Goal: Task Accomplishment & Management: Complete application form

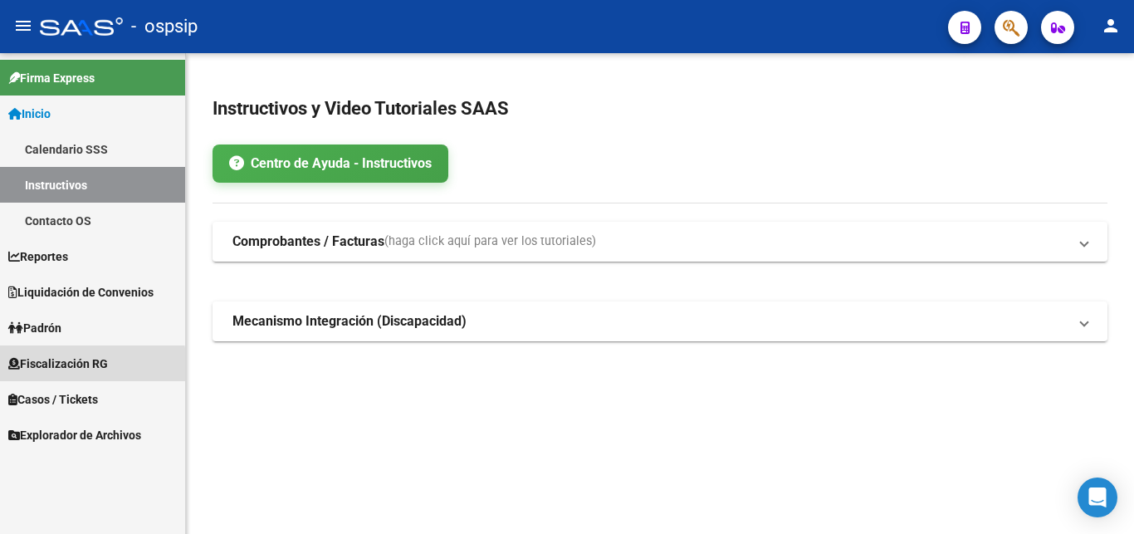
click at [43, 369] on span "Fiscalización RG" at bounding box center [58, 363] width 100 height 18
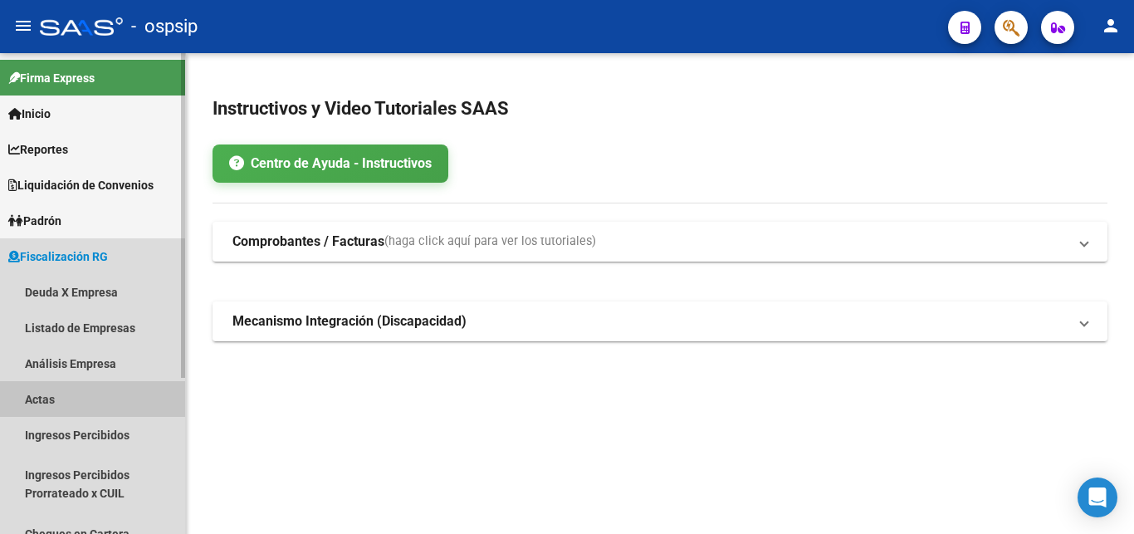
click at [76, 407] on link "Actas" at bounding box center [92, 399] width 185 height 36
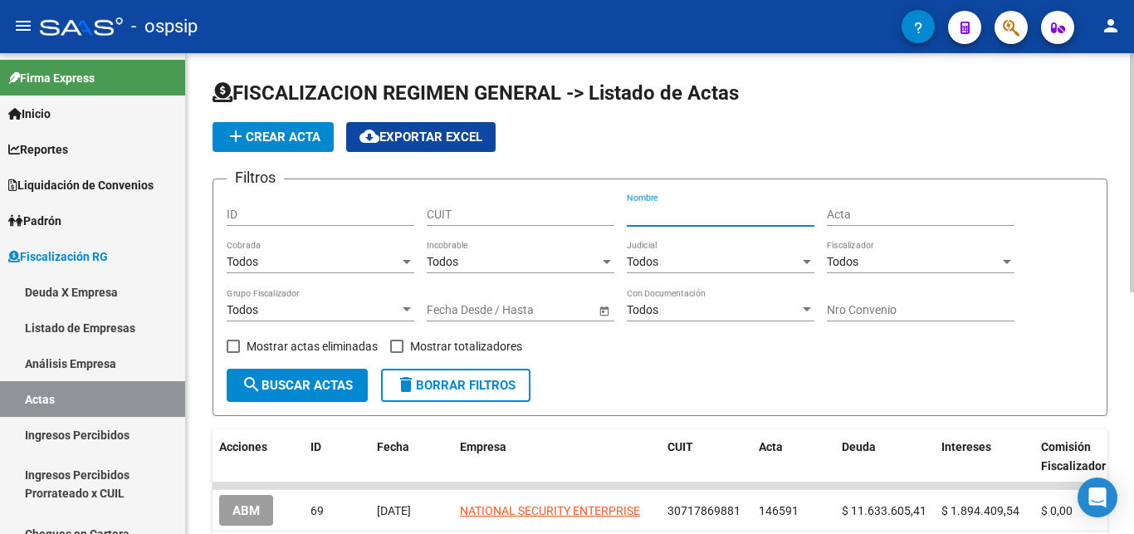
click at [686, 215] on input "Nombre" at bounding box center [721, 215] width 188 height 14
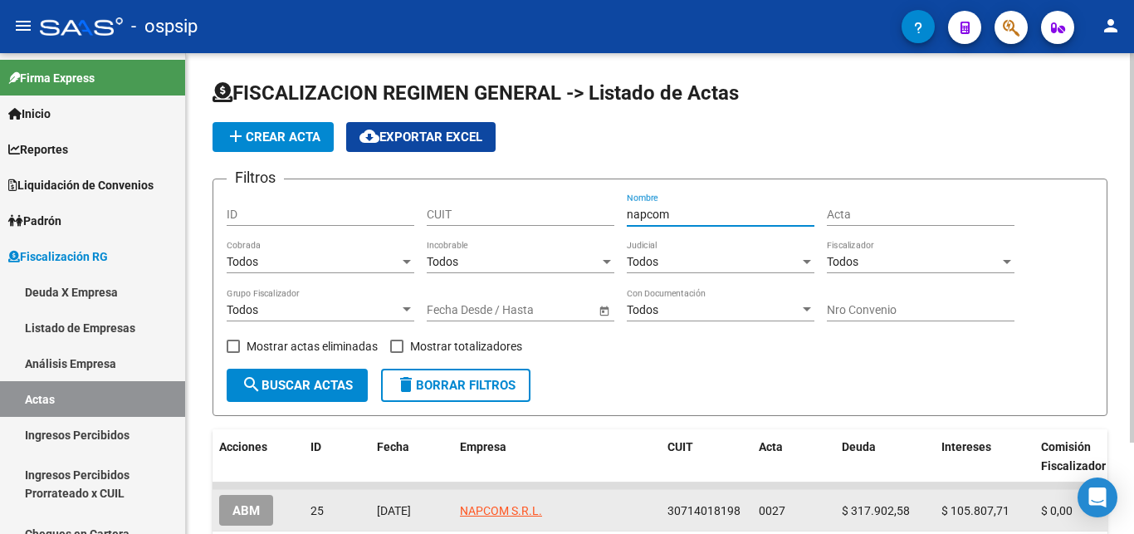
type input "napcom"
click at [253, 502] on button "ABM" at bounding box center [246, 510] width 54 height 31
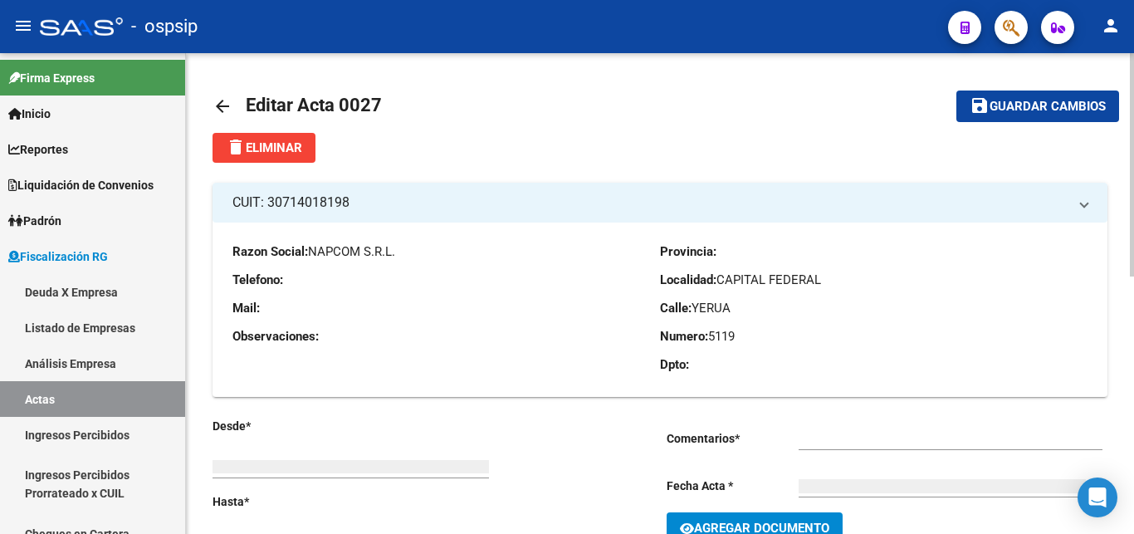
type input "202201"
type input "202206"
type input "$ 423.710,29"
type input "$ 317.902,58"
type input "$ 105.807,71"
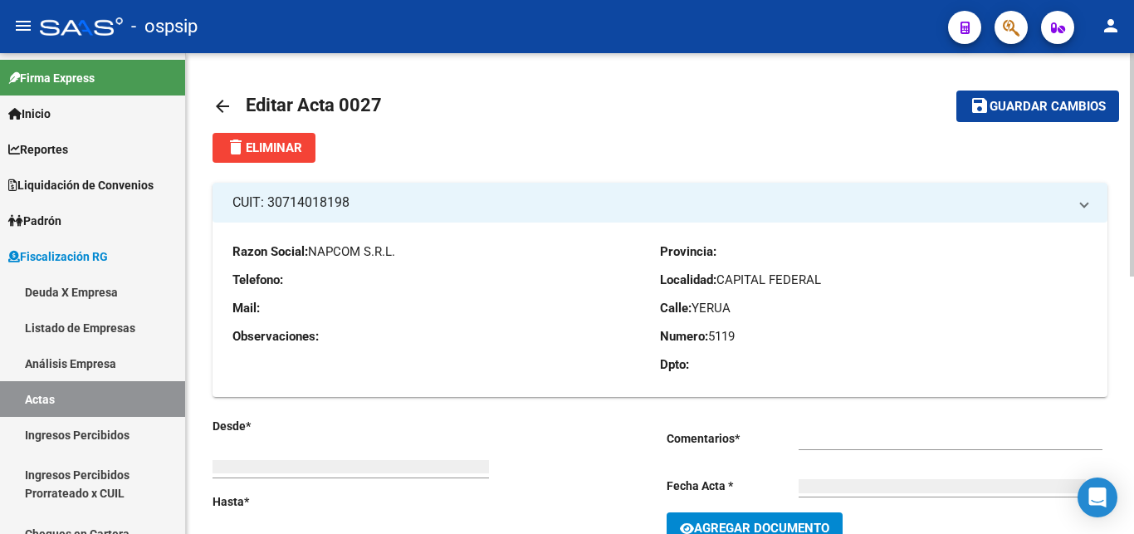
type input "0027"
checkbox input "true"
type input "Se realiza covenio de pago con la empresa. abonaron en tiempo y forma."
type input "[DATE]"
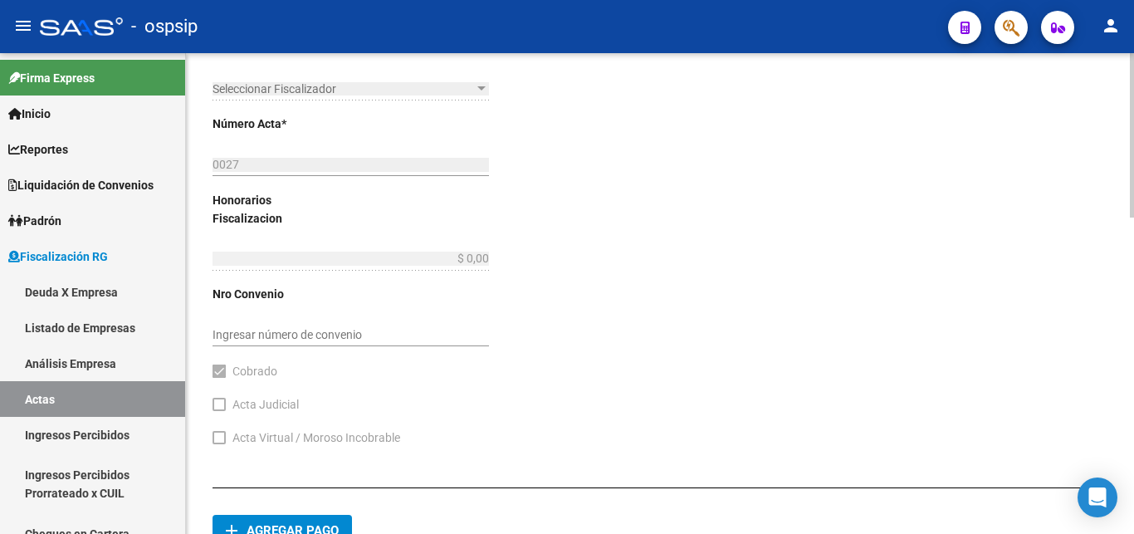
scroll to position [921, 0]
